Goal: Find specific page/section: Find specific page/section

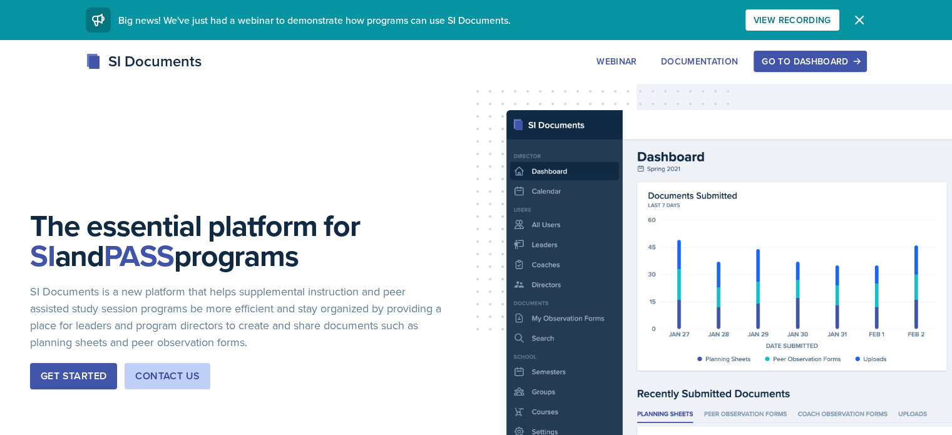
click at [846, 64] on div "Go to Dashboard" at bounding box center [810, 61] width 96 height 10
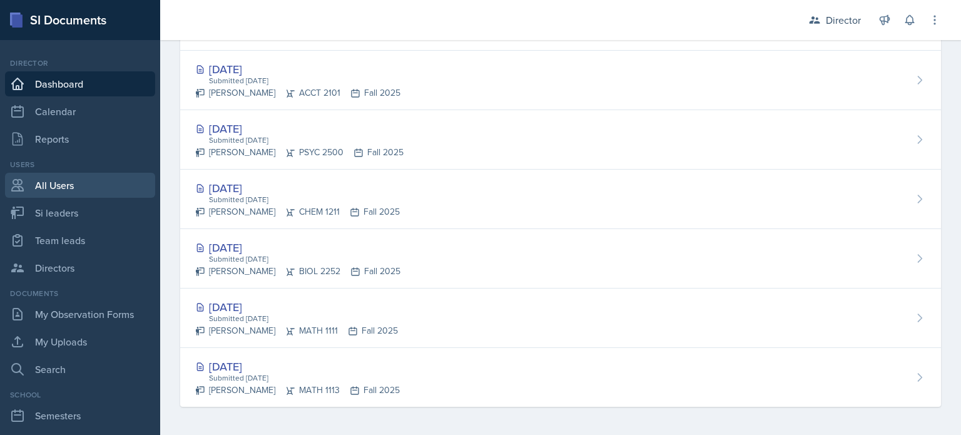
click at [76, 195] on link "All Users" at bounding box center [80, 185] width 150 height 25
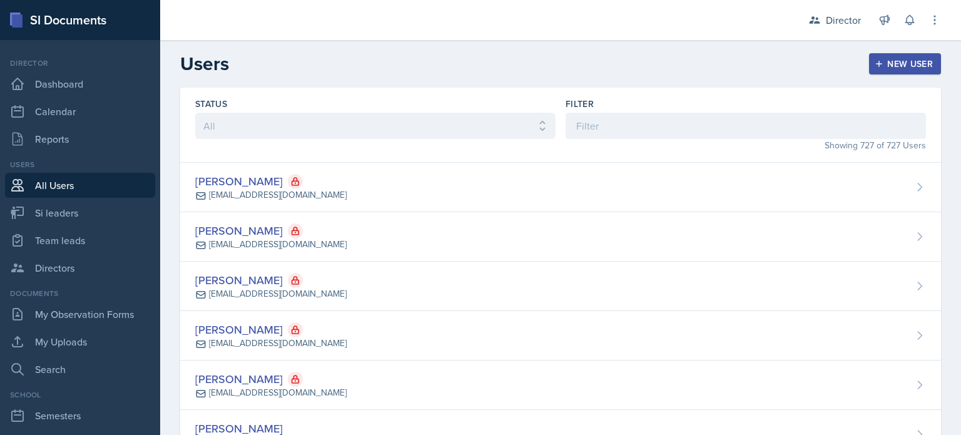
click at [595, 95] on div "Status All Active Inactive Filter Showing 727 of 727 Users" at bounding box center [560, 125] width 761 height 75
click at [590, 131] on input at bounding box center [746, 126] width 361 height 26
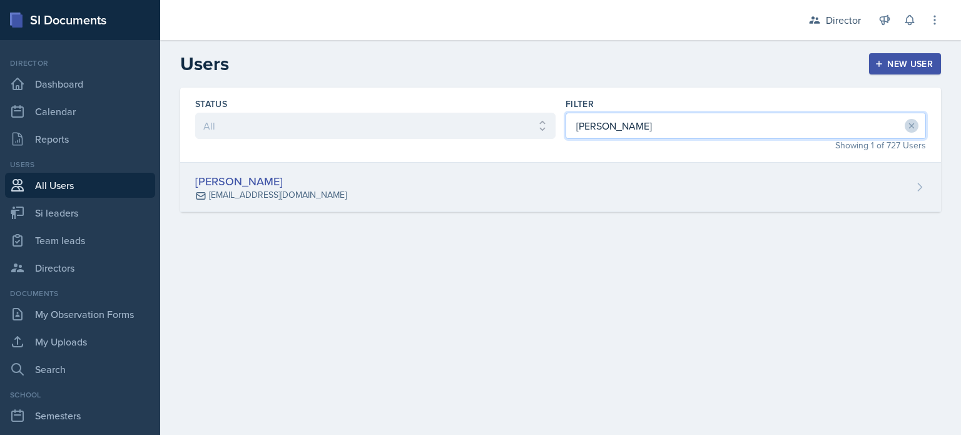
type input "[PERSON_NAME]"
click at [613, 177] on div "[PERSON_NAME] [EMAIL_ADDRESS][DOMAIN_NAME]" at bounding box center [560, 187] width 761 height 49
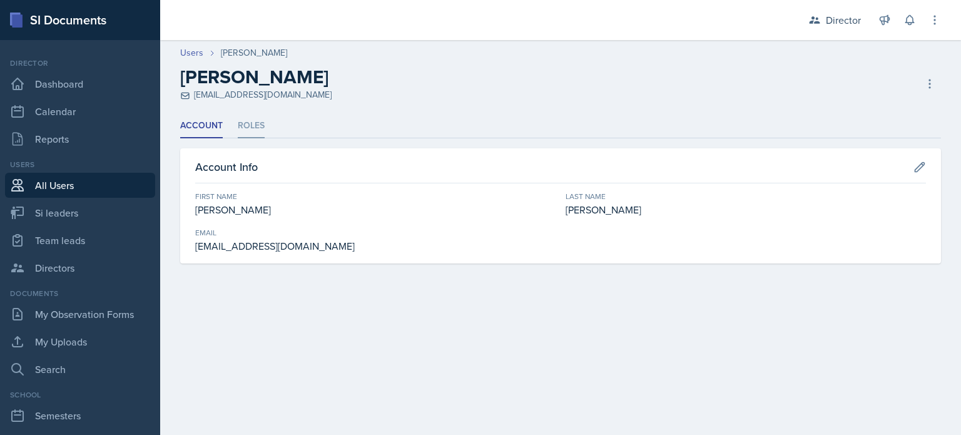
click at [254, 126] on li "Roles" at bounding box center [251, 126] width 27 height 24
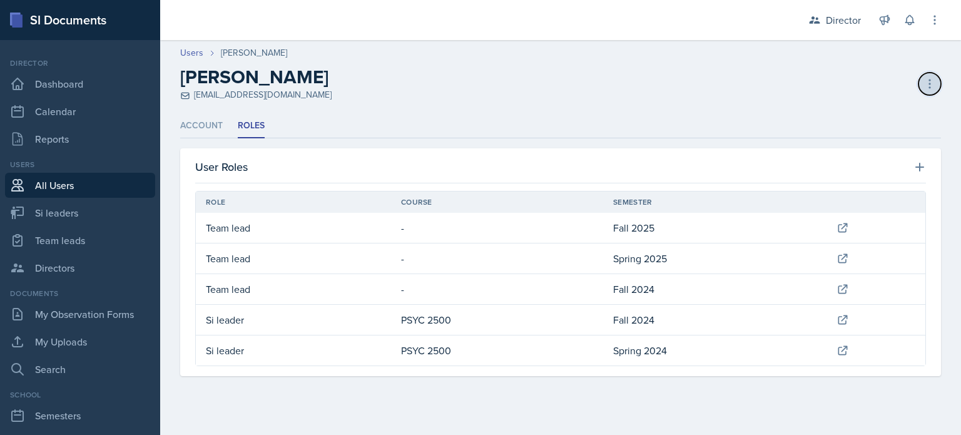
click at [925, 85] on icon at bounding box center [930, 84] width 13 height 13
click at [924, 85] on icon at bounding box center [930, 84] width 13 height 13
click at [296, 68] on h2 "[PERSON_NAME]" at bounding box center [254, 77] width 148 height 23
